Goal: Transaction & Acquisition: Book appointment/travel/reservation

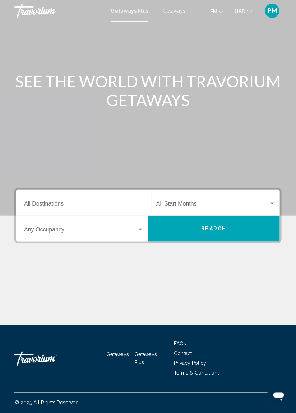
click at [60, 202] on input "Destination All Destinations" at bounding box center [84, 205] width 120 height 6
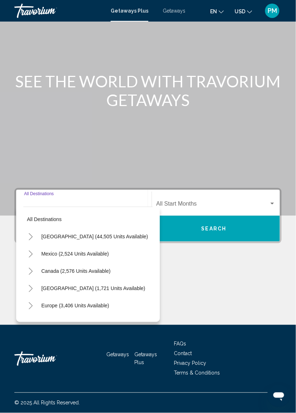
scroll to position [34, 0]
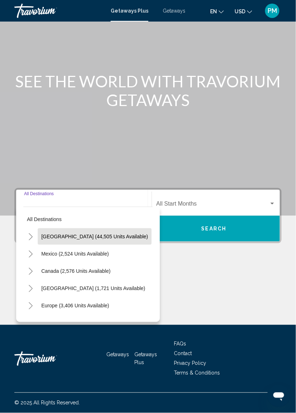
click at [98, 233] on span "United States (44,505 units available)" at bounding box center [94, 236] width 107 height 6
type input "**********"
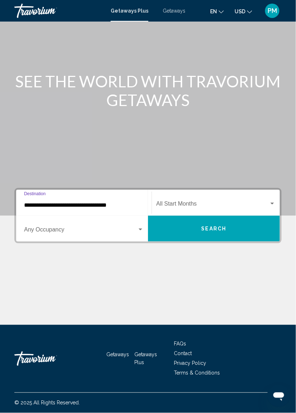
click at [140, 228] on div "Search widget" at bounding box center [141, 229] width 4 height 2
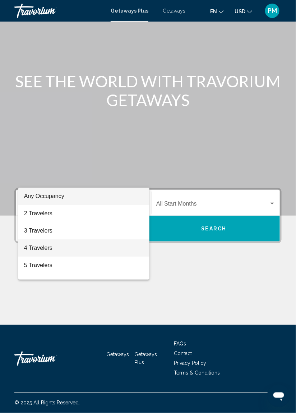
click at [48, 244] on span "4 Travelers" at bounding box center [84, 247] width 120 height 17
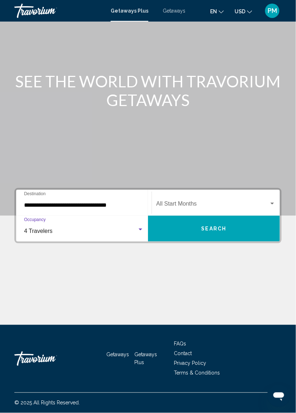
click at [273, 203] on div "Search widget" at bounding box center [272, 204] width 4 height 2
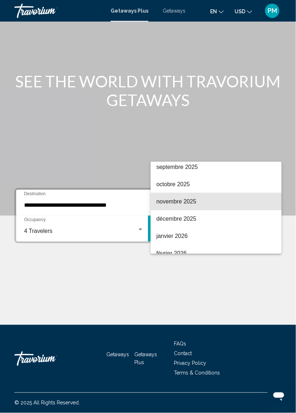
scroll to position [39, 0]
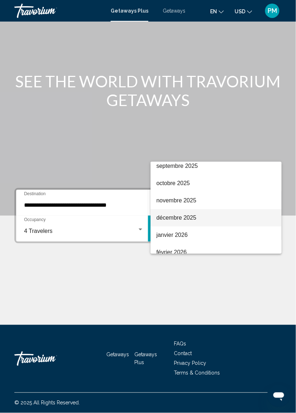
click at [188, 218] on span "décembre 2025" at bounding box center [216, 217] width 120 height 17
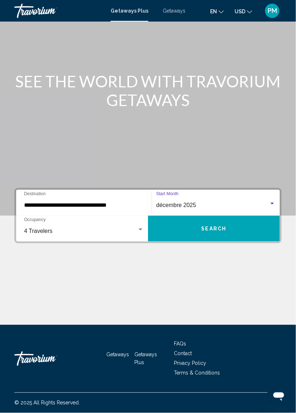
click at [217, 226] on span "Search" at bounding box center [214, 229] width 25 height 6
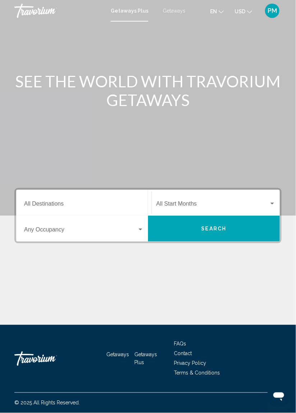
click at [58, 203] on input "Destination All Destinations" at bounding box center [84, 205] width 120 height 6
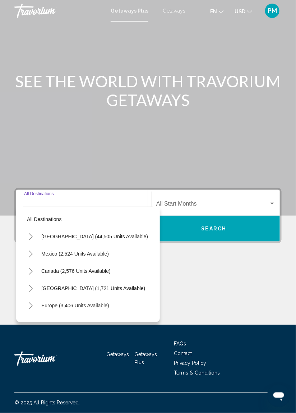
scroll to position [34, 0]
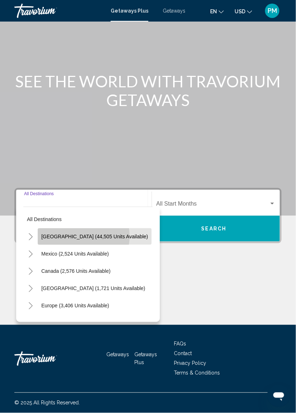
click at [78, 233] on span "United States (44,505 units available)" at bounding box center [94, 236] width 107 height 6
type input "**********"
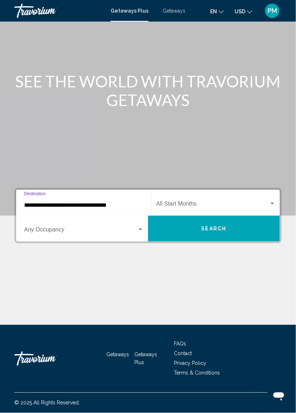
click at [272, 203] on div "Search widget" at bounding box center [272, 204] width 4 height 2
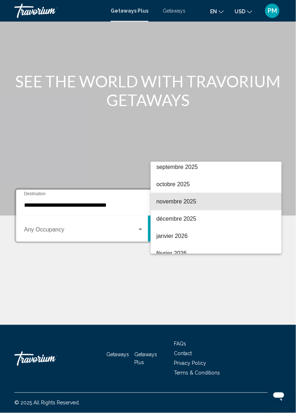
scroll to position [54, 0]
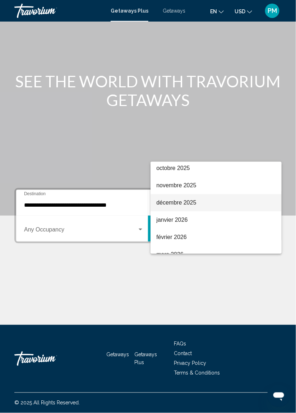
click at [185, 202] on span "décembre 2025" at bounding box center [216, 202] width 120 height 17
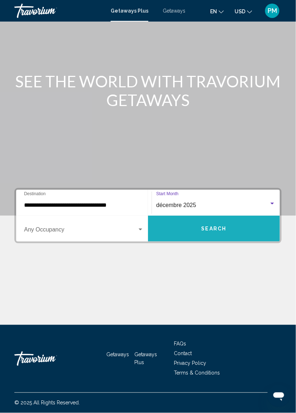
click at [214, 226] on span "Search" at bounding box center [214, 229] width 25 height 6
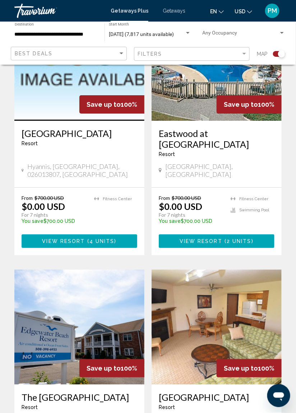
scroll to position [495, 0]
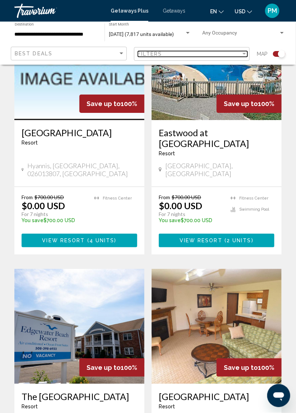
click at [244, 54] on div "Filter" at bounding box center [244, 54] width 4 height 2
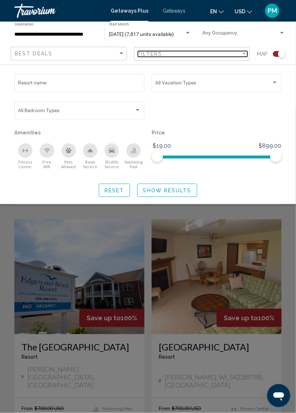
scroll to position [604, 0]
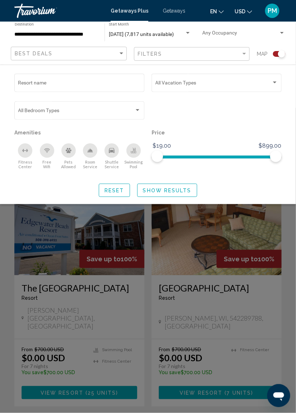
click at [120, 283] on div "Search widget" at bounding box center [148, 260] width 296 height 305
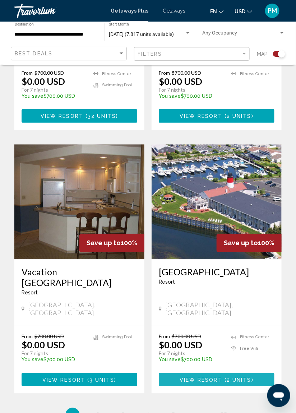
scroll to position [1406, 0]
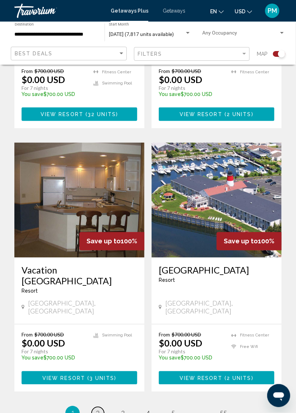
click at [99, 409] on span "2" at bounding box center [98, 413] width 4 height 8
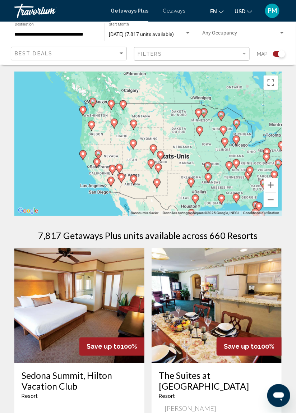
click at [112, 153] on div "Pour activer le glissement avec le clavier, appuyez sur Alt+Entrée. Une fois ce…" at bounding box center [147, 144] width 267 height 144
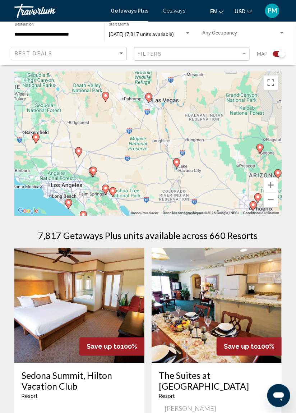
click at [150, 97] on div "Pour naviguer, appuyez sur les touches fléchées. Pour activer le glissement ave…" at bounding box center [147, 144] width 267 height 144
type input "**********"
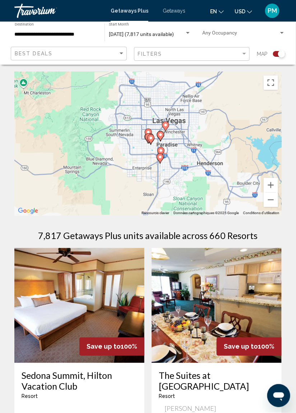
click at [151, 136] on image "Main content" at bounding box center [151, 138] width 4 height 4
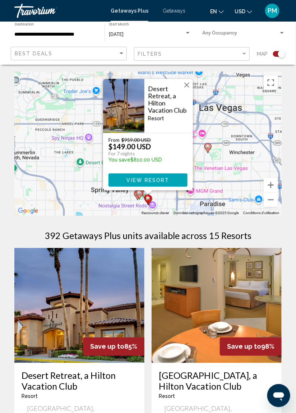
click at [251, 93] on div "Pour naviguer, appuyez sur les touches fléchées. Pour activer le glissement ave…" at bounding box center [147, 144] width 267 height 144
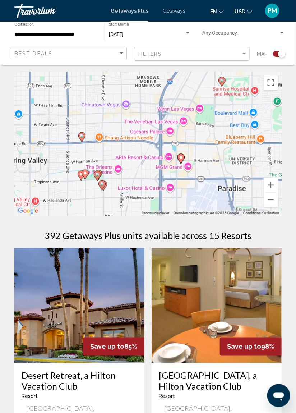
click at [183, 122] on div "Pour activer le glissement avec le clavier, appuyez sur Alt+Entrée. Une fois ce…" at bounding box center [147, 144] width 267 height 144
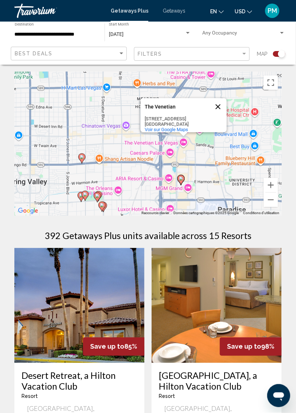
click at [217, 102] on button "Fermer" at bounding box center [217, 106] width 17 height 17
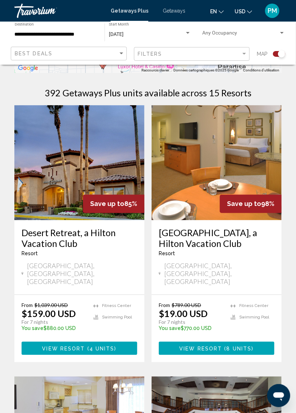
scroll to position [143, 0]
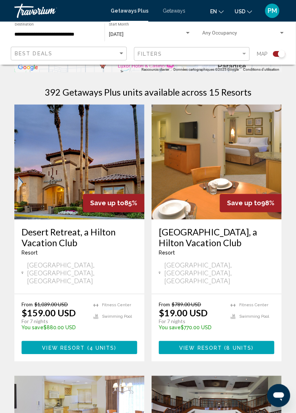
click at [207, 179] on img "Main content" at bounding box center [217, 162] width 130 height 115
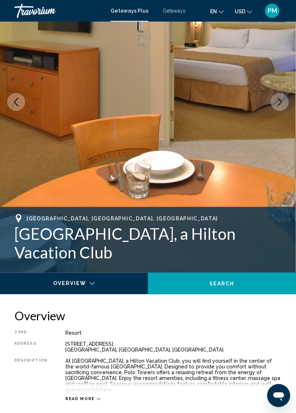
scroll to position [91, 0]
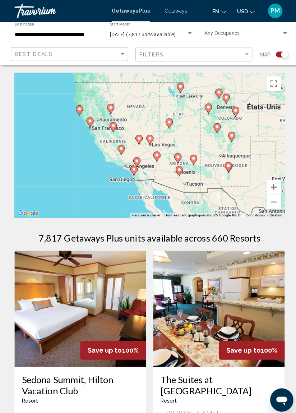
click at [166, 142] on div "Pour naviguer, appuyez sur les touches fléchées. Pour activer le glissement ave…" at bounding box center [147, 144] width 267 height 144
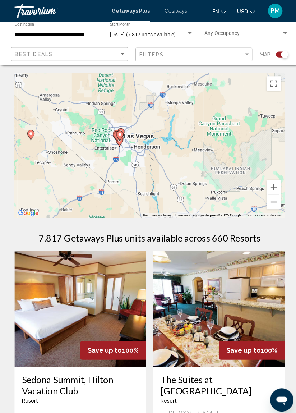
click at [118, 136] on icon "Main content" at bounding box center [118, 134] width 6 height 9
type input "**********"
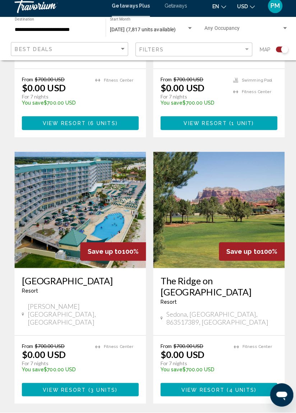
scroll to position [1423, 0]
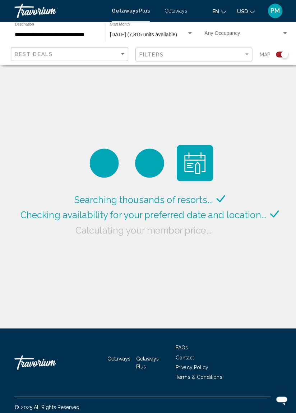
click at [177, 9] on span "Getaways" at bounding box center [174, 11] width 23 height 6
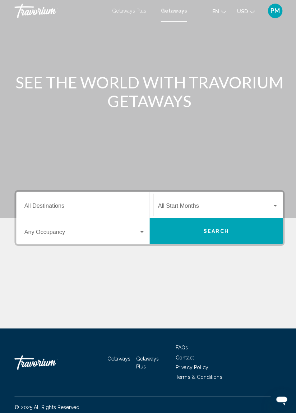
click at [55, 202] on input "Destination All Destinations" at bounding box center [84, 205] width 120 height 6
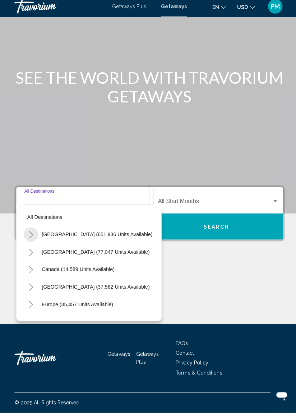
click at [31, 233] on icon "Toggle United States (651,936 units available)" at bounding box center [30, 236] width 5 height 7
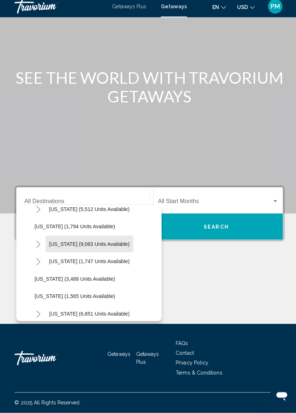
scroll to position [422, 0]
click at [89, 243] on span "Nevada (9,083 units available)" at bounding box center [88, 246] width 80 height 6
type input "**********"
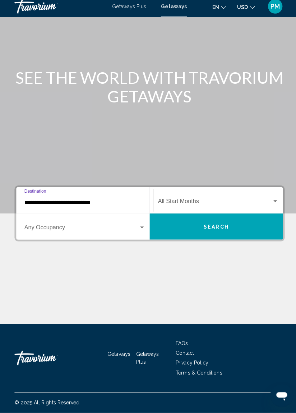
click at [274, 203] on div "Search widget" at bounding box center [272, 204] width 4 height 2
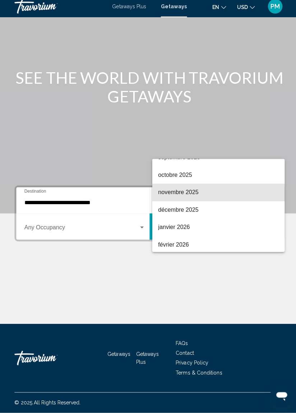
scroll to position [65, 0]
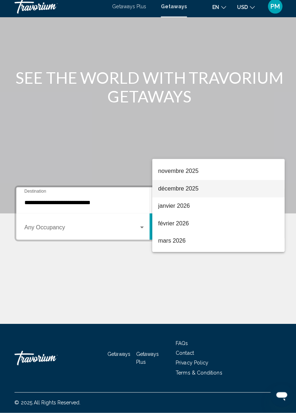
click at [175, 192] on span "décembre 2025" at bounding box center [216, 190] width 120 height 17
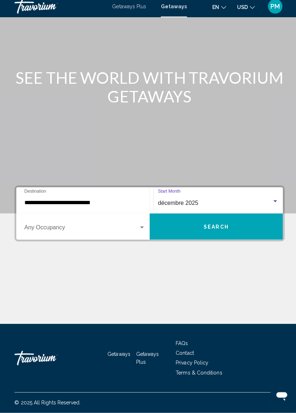
click at [219, 226] on span "Search" at bounding box center [214, 229] width 25 height 6
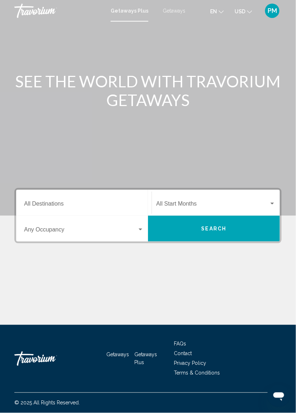
click at [172, 10] on span "Getaways" at bounding box center [174, 11] width 23 height 6
click at [115, 203] on input "Destination All Destinations" at bounding box center [84, 205] width 120 height 6
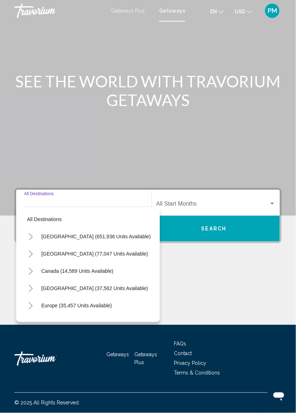
scroll to position [34, 0]
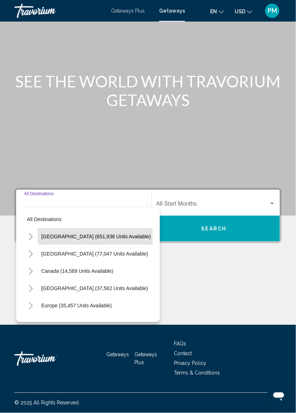
click at [91, 233] on span "[GEOGRAPHIC_DATA] (651,936 units available)" at bounding box center [96, 236] width 110 height 6
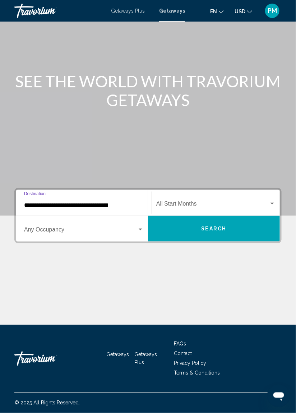
click at [52, 202] on input "**********" at bounding box center [84, 205] width 120 height 6
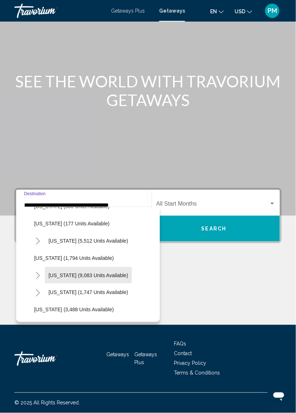
scroll to position [398, 0]
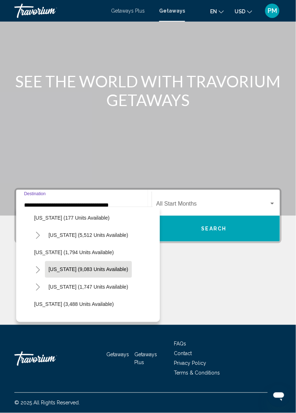
click at [90, 267] on span "Nevada (9,083 units available)" at bounding box center [88, 270] width 80 height 6
type input "**********"
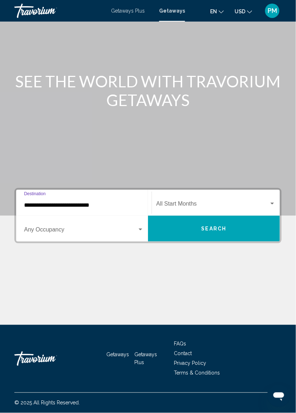
scroll to position [34, 0]
click at [273, 203] on div "Search widget" at bounding box center [272, 204] width 4 height 2
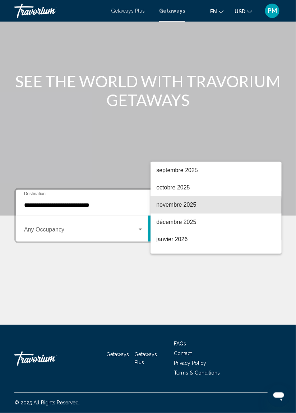
scroll to position [53, 0]
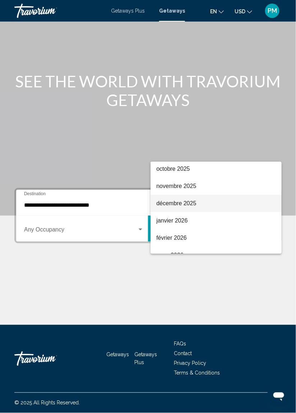
click at [177, 206] on span "décembre 2025" at bounding box center [216, 203] width 120 height 17
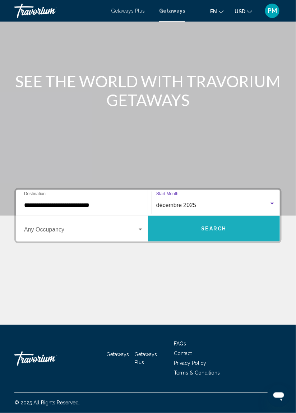
click at [211, 216] on button "Search" at bounding box center [214, 229] width 132 height 26
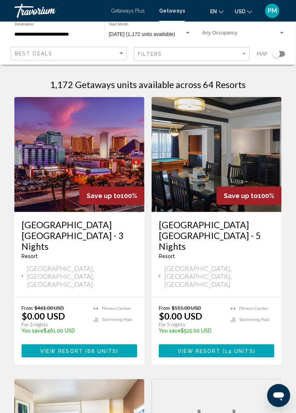
click at [190, 151] on img "Main content" at bounding box center [217, 154] width 130 height 115
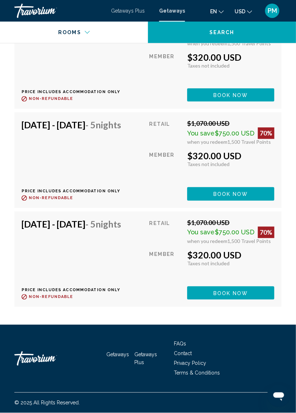
scroll to position [2146, 0]
click at [162, 244] on div "Retail" at bounding box center [165, 232] width 32 height 26
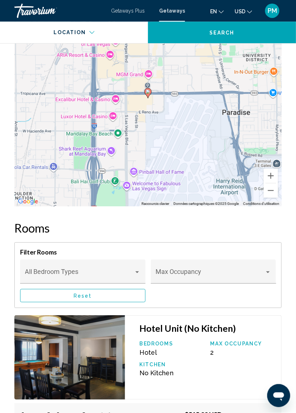
scroll to position [1144, 0]
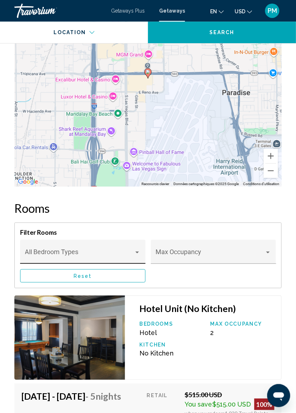
click at [139, 251] on div "Main content" at bounding box center [137, 252] width 6 height 6
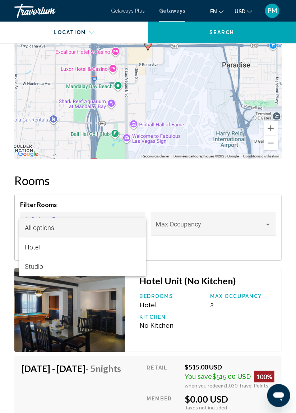
scroll to position [1172, 0]
click at [268, 224] on div at bounding box center [148, 206] width 296 height 413
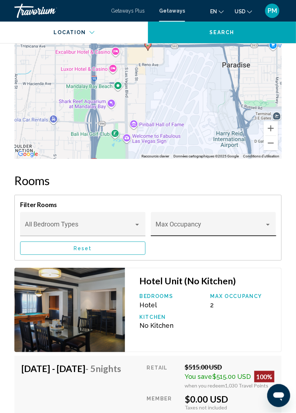
click at [268, 224] on div "Main content" at bounding box center [268, 225] width 4 height 2
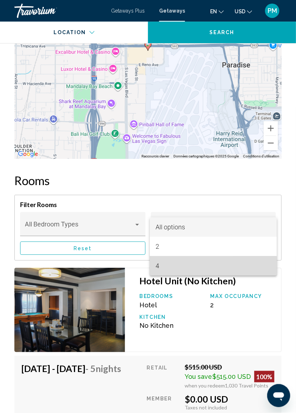
click at [164, 268] on span "4" at bounding box center [214, 265] width 116 height 19
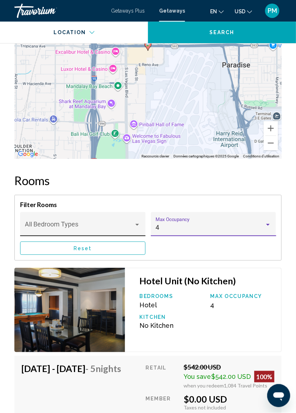
click at [137, 222] on div "Main content" at bounding box center [137, 225] width 6 height 6
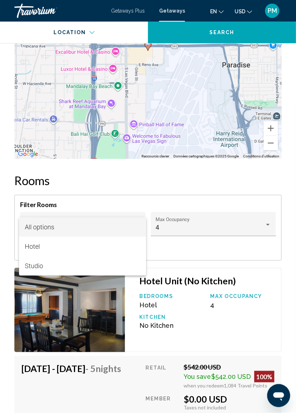
click at [135, 178] on div at bounding box center [148, 206] width 296 height 413
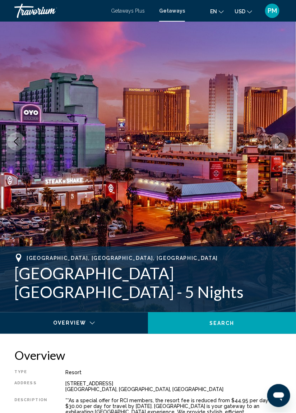
scroll to position [0, 0]
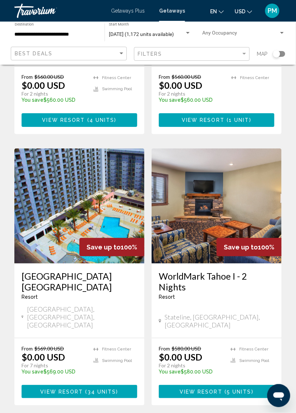
scroll to position [513, 0]
click at [79, 270] on h3 "[GEOGRAPHIC_DATA] [GEOGRAPHIC_DATA]" at bounding box center [80, 281] width 116 height 22
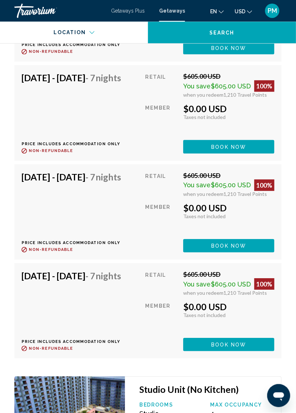
scroll to position [2258, 0]
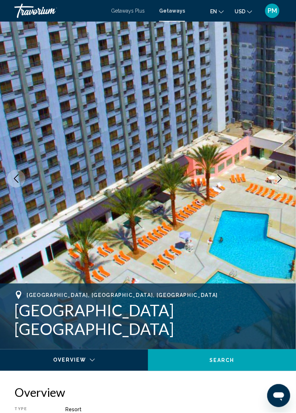
scroll to position [106, 0]
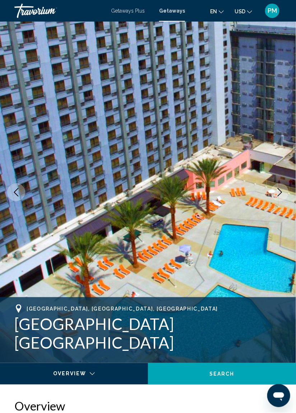
click at [159, 171] on img "Main content" at bounding box center [148, 192] width 296 height 341
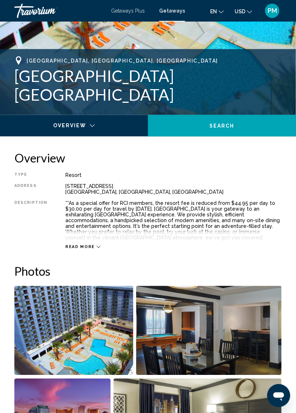
scroll to position [250, 0]
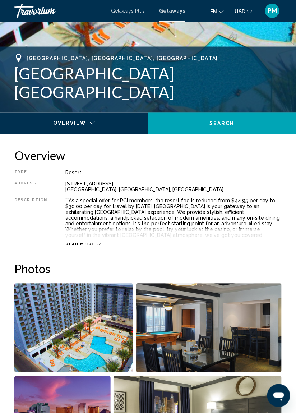
click at [97, 244] on icon "Main content" at bounding box center [99, 245] width 4 height 2
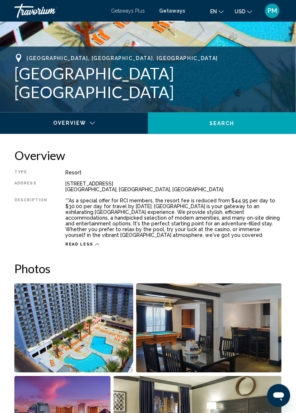
click at [95, 244] on icon "Main content" at bounding box center [97, 245] width 4 height 2
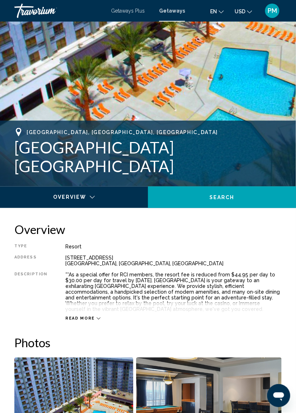
scroll to position [176, 0]
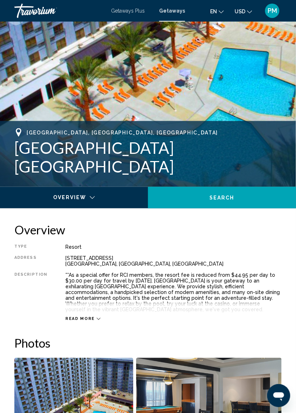
click at [97, 319] on icon "Main content" at bounding box center [99, 319] width 4 height 4
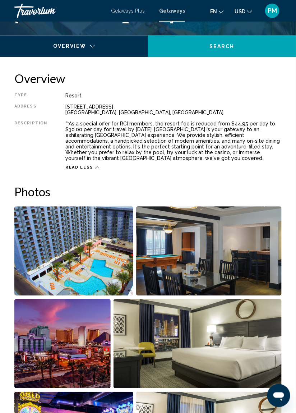
scroll to position [325, 0]
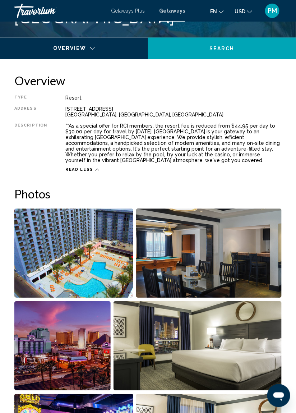
click at [92, 255] on img "Open full-screen image slider" at bounding box center [73, 252] width 119 height 89
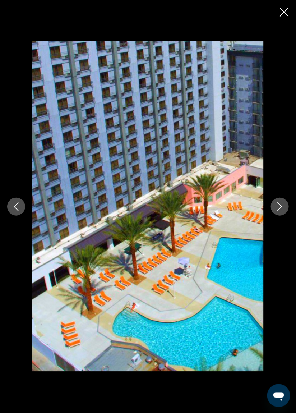
click at [281, 216] on button "Next image" at bounding box center [280, 207] width 18 height 18
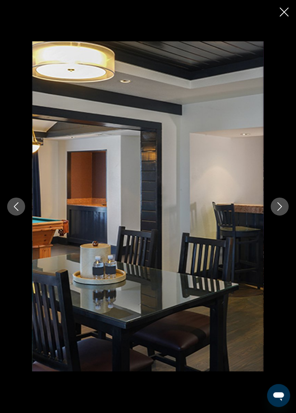
click at [281, 211] on icon "Next image" at bounding box center [280, 206] width 9 height 9
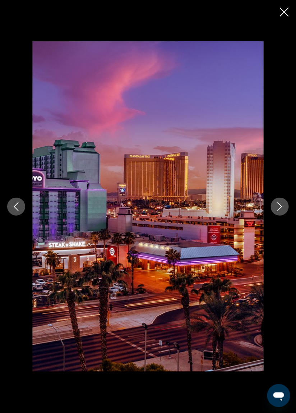
click at [279, 211] on icon "Next image" at bounding box center [280, 206] width 9 height 9
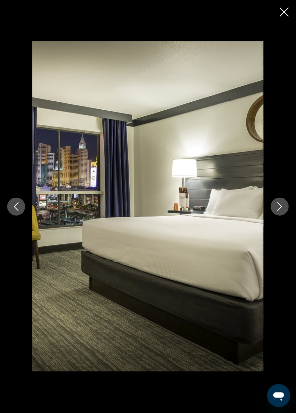
click at [281, 211] on icon "Next image" at bounding box center [280, 206] width 9 height 9
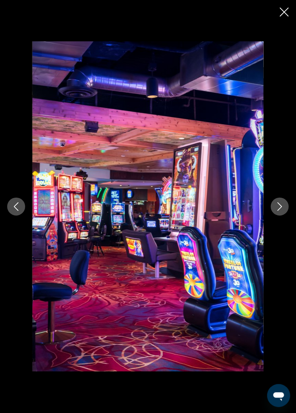
click at [280, 211] on icon "Next image" at bounding box center [280, 206] width 5 height 9
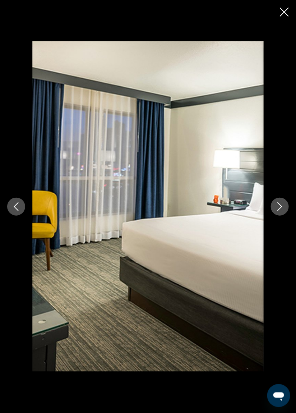
click at [279, 211] on icon "Next image" at bounding box center [280, 206] width 9 height 9
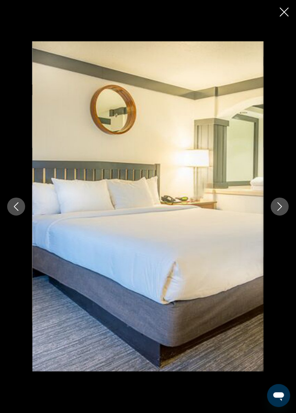
click at [282, 211] on icon "Next image" at bounding box center [280, 206] width 9 height 9
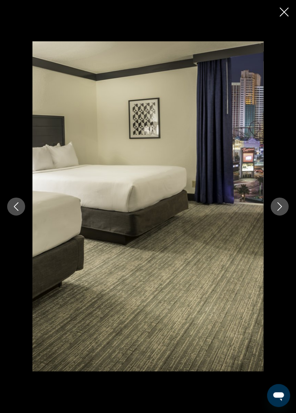
click at [282, 211] on icon "Next image" at bounding box center [280, 206] width 9 height 9
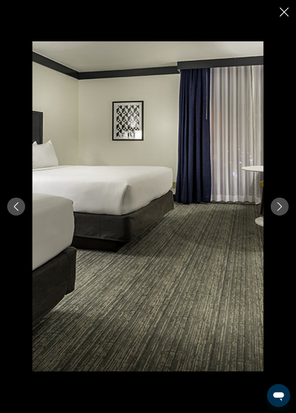
click at [281, 211] on icon "Next image" at bounding box center [280, 206] width 9 height 9
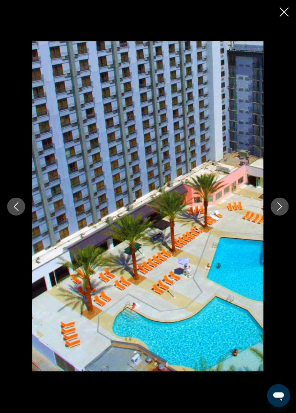
click at [282, 211] on icon "Next image" at bounding box center [280, 206] width 9 height 9
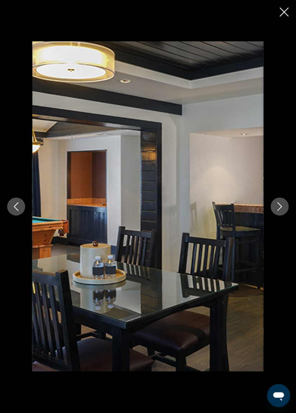
click at [283, 13] on icon "Close slideshow" at bounding box center [284, 12] width 9 height 9
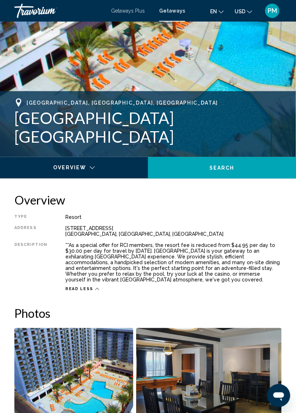
scroll to position [200, 0]
